Goal: Task Accomplishment & Management: Use online tool/utility

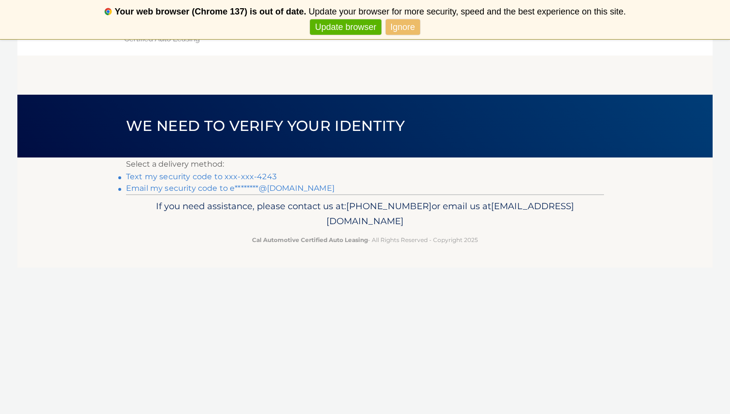
click at [409, 28] on link "Ignore" at bounding box center [403, 27] width 34 height 16
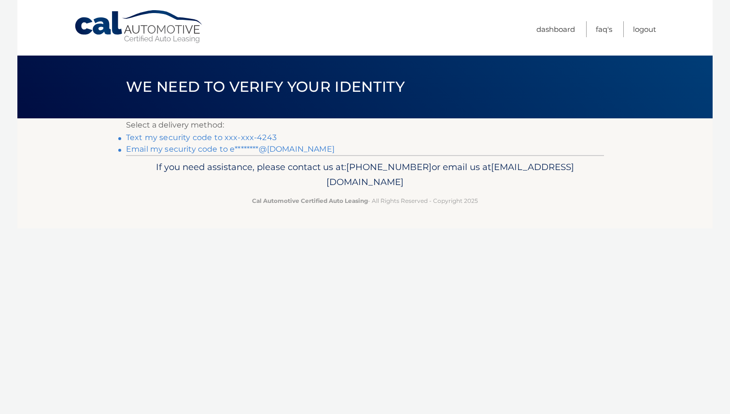
click at [228, 136] on link "Text my security code to xxx-xxx-4243" at bounding box center [201, 137] width 151 height 9
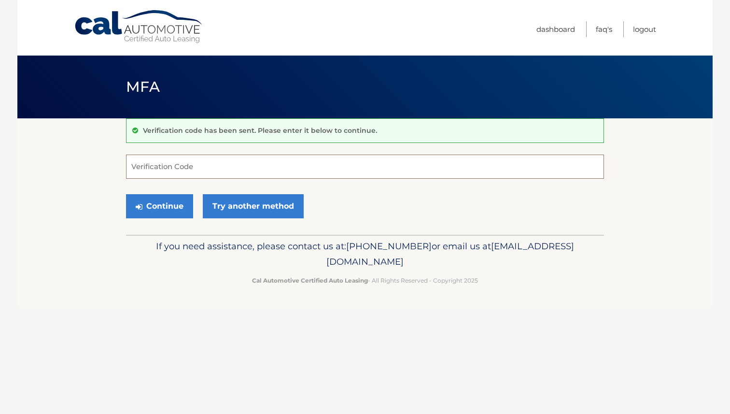
click at [194, 168] on input "Verification Code" at bounding box center [365, 166] width 478 height 24
type input "223309"
click at [149, 205] on button "Continue" at bounding box center [159, 206] width 67 height 24
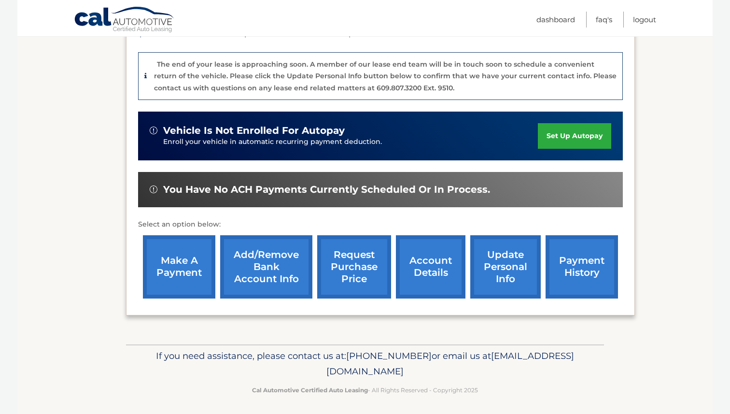
scroll to position [230, 0]
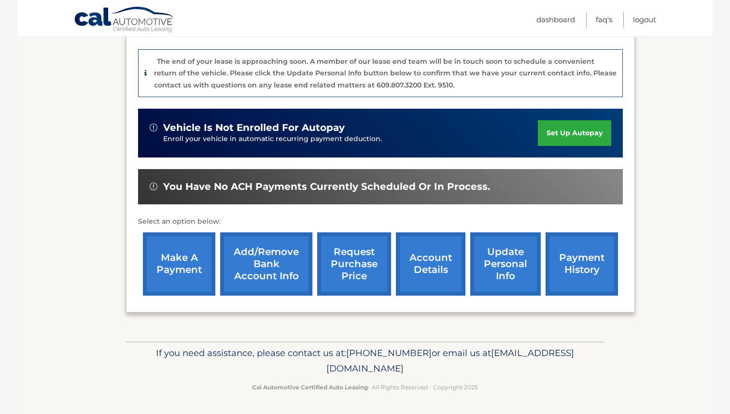
click at [178, 252] on link "make a payment" at bounding box center [179, 263] width 72 height 63
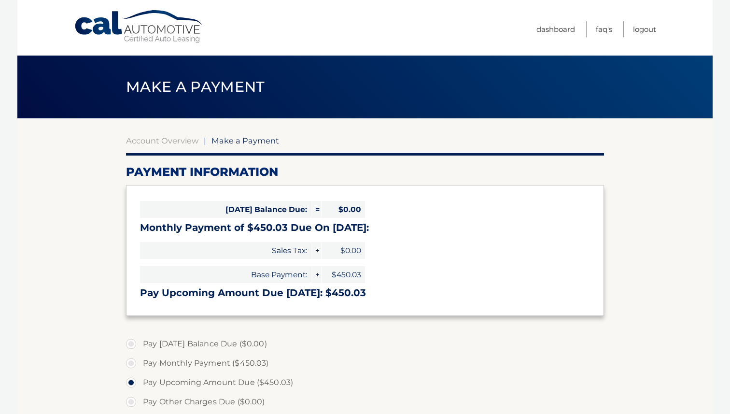
select select "OTk0Mzc5ZjUtMzc1MC00ZTM2LTg3ZWEtZTc0OTkwOGFkYTEw"
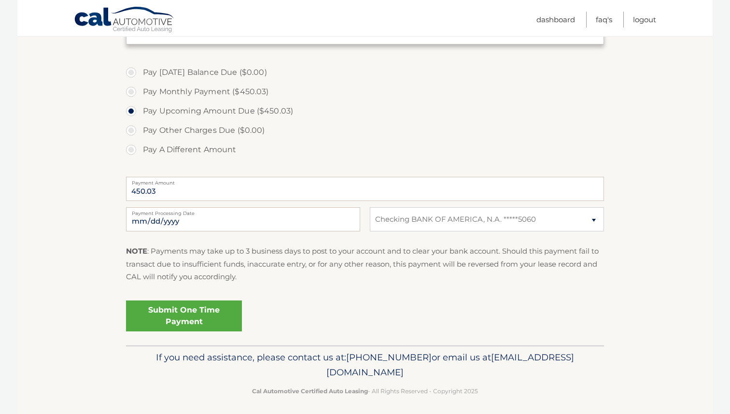
scroll to position [276, 0]
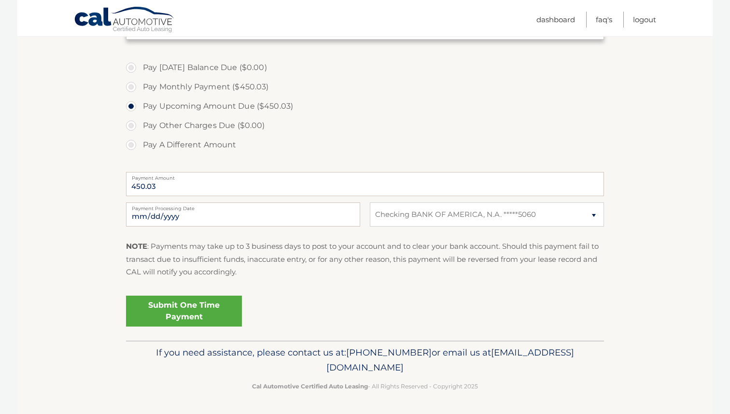
click at [194, 308] on link "Submit One Time Payment" at bounding box center [184, 310] width 116 height 31
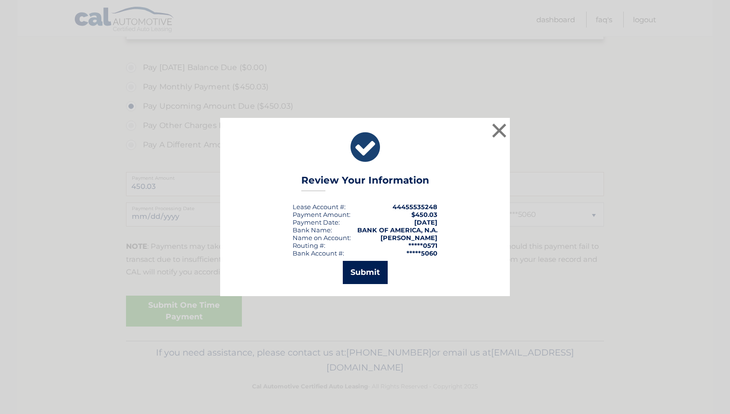
click at [367, 272] on button "Submit" at bounding box center [365, 272] width 45 height 23
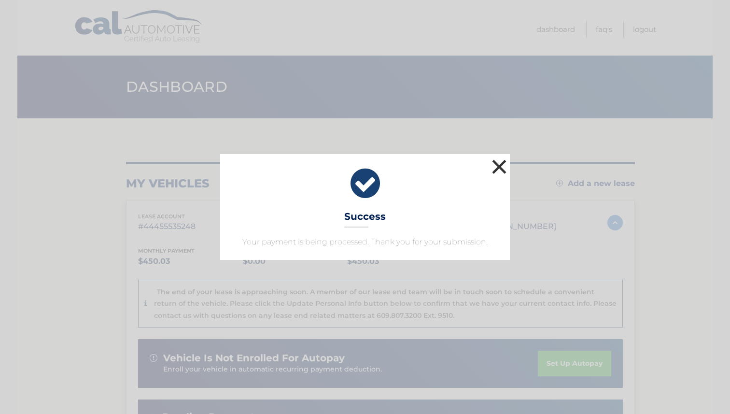
click at [499, 166] on button "×" at bounding box center [499, 166] width 19 height 19
